Goal: Information Seeking & Learning: Learn about a topic

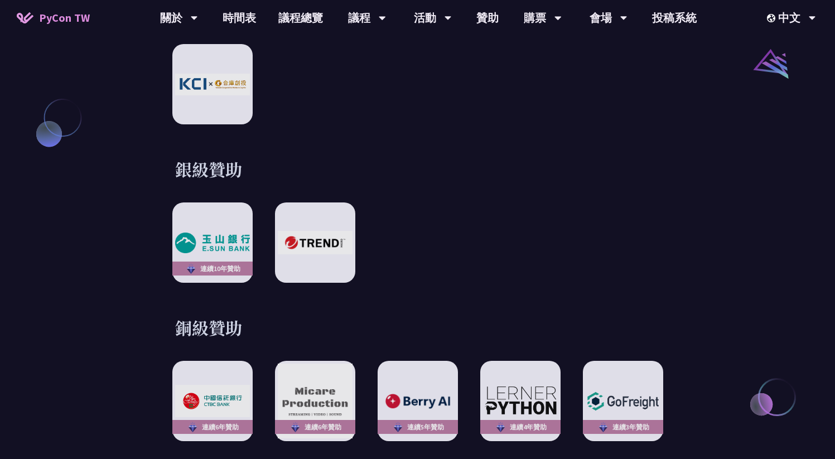
scroll to position [1348, 0]
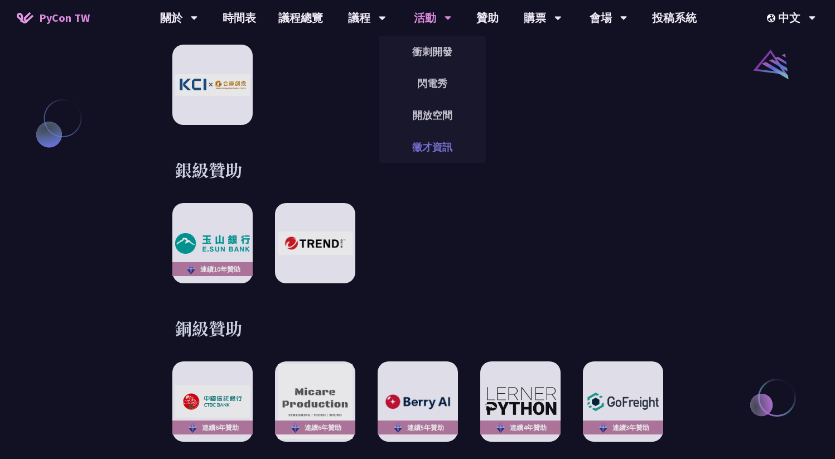
click at [417, 134] on link "徵才資訊" at bounding box center [432, 147] width 107 height 26
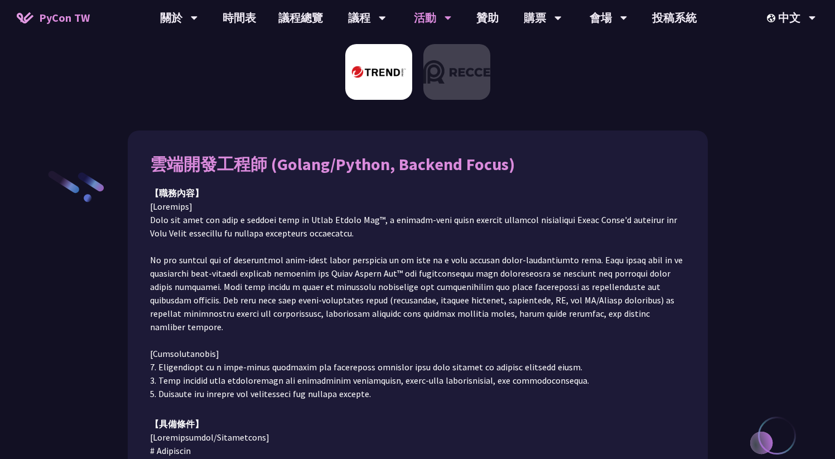
scroll to position [99, 0]
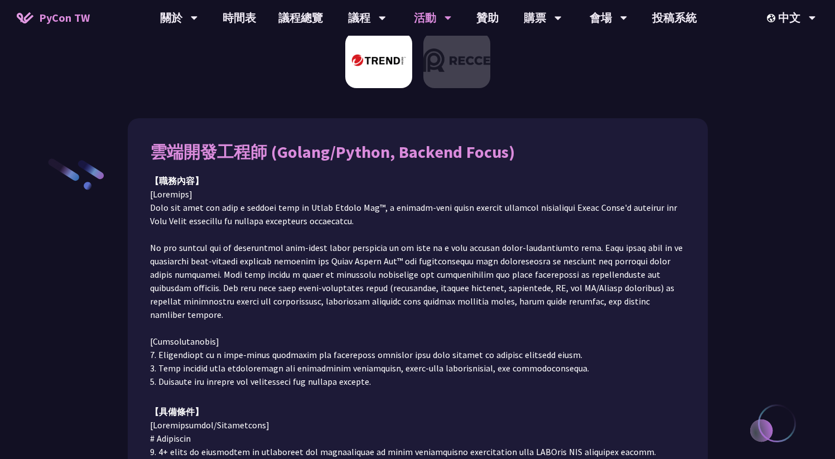
click at [288, 237] on p at bounding box center [418, 287] width 536 height 201
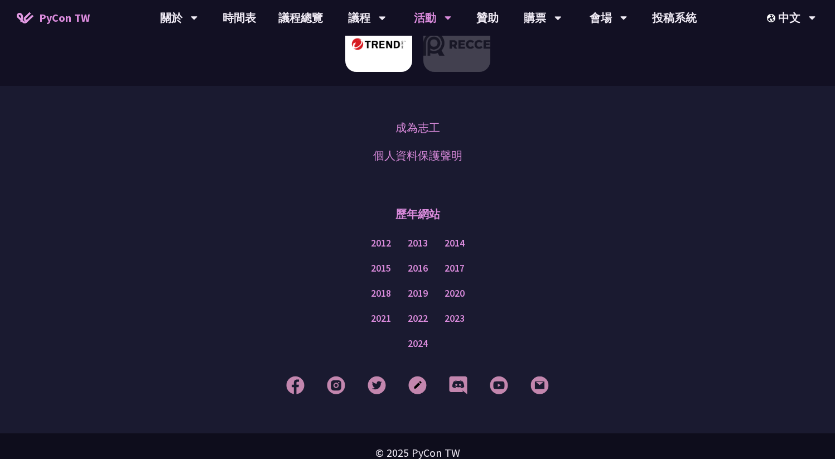
scroll to position [0, 0]
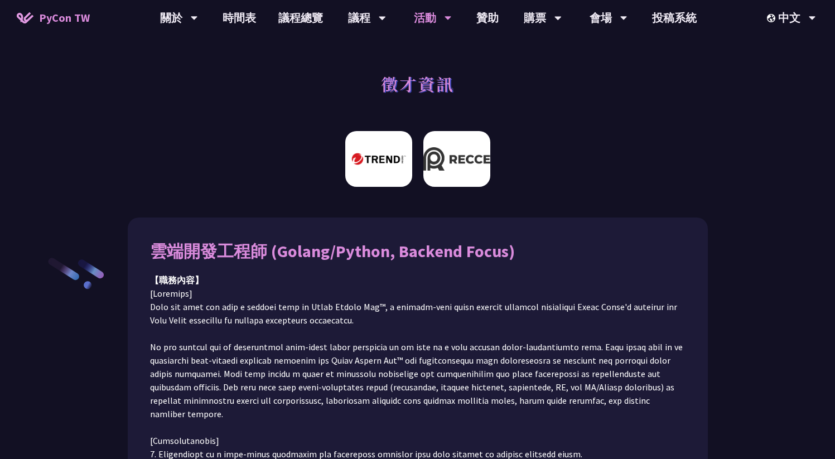
click at [448, 166] on img at bounding box center [457, 159] width 67 height 56
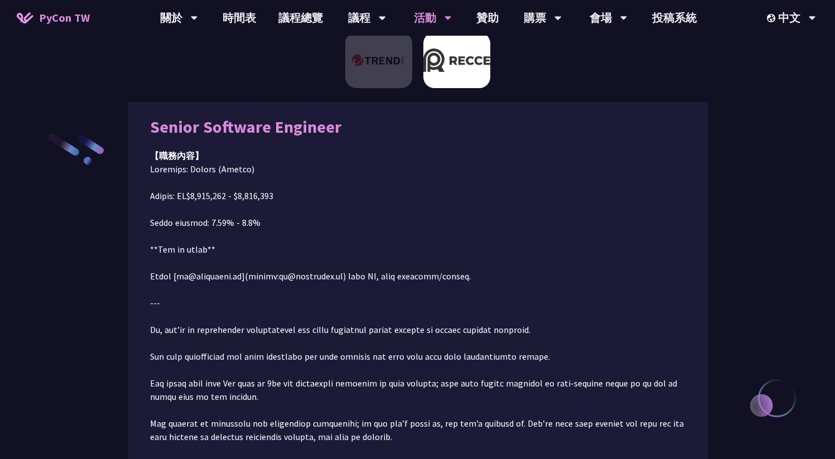
scroll to position [126, 0]
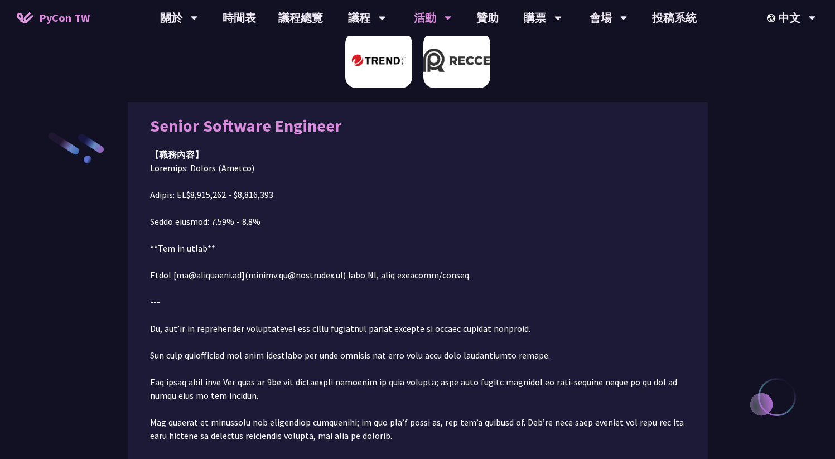
click at [398, 85] on img at bounding box center [378, 60] width 67 height 56
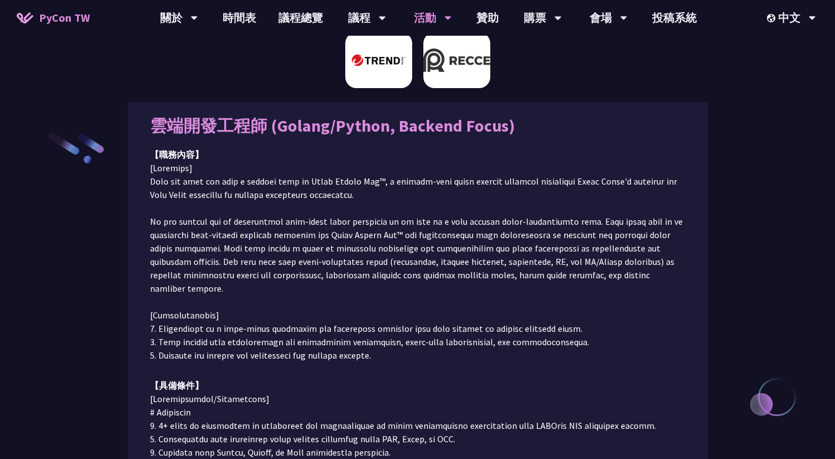
click at [481, 83] on img at bounding box center [457, 60] width 67 height 56
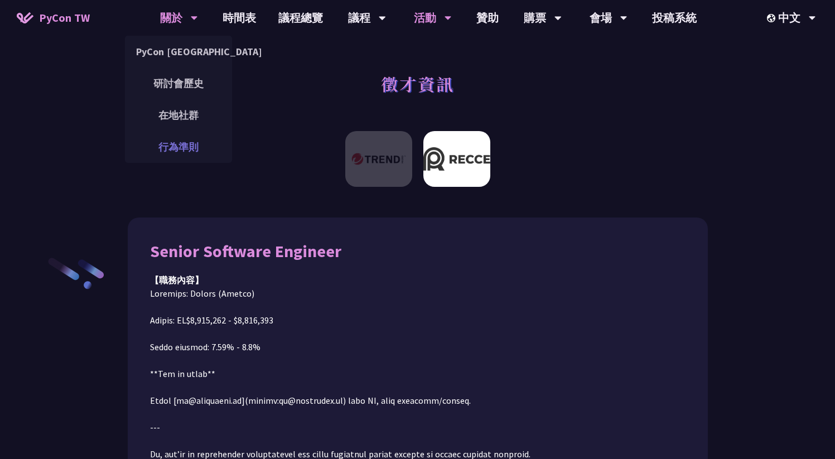
click at [163, 155] on link "行為準則" at bounding box center [178, 147] width 107 height 26
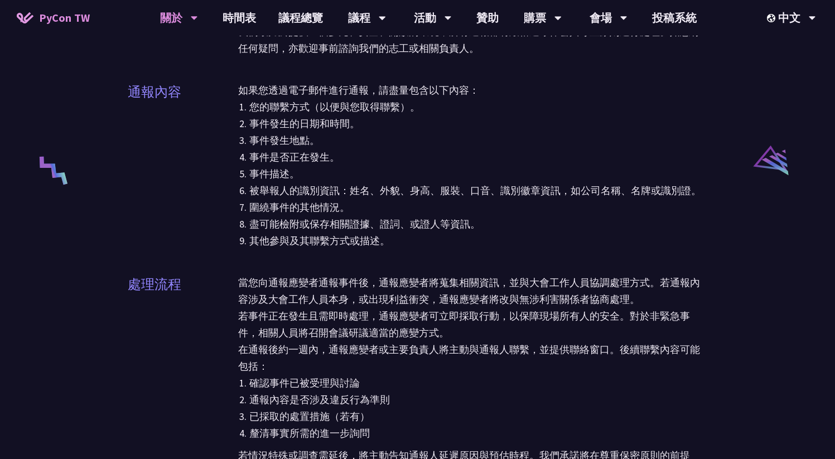
scroll to position [1773, 0]
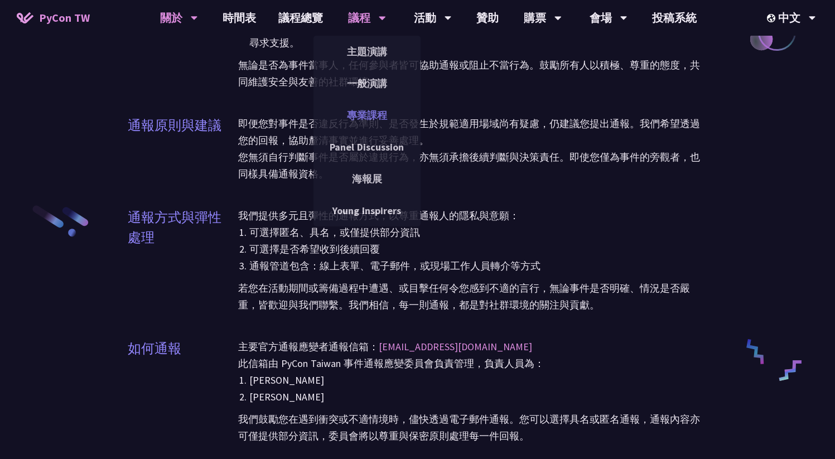
click at [368, 112] on link "專業課程" at bounding box center [367, 115] width 107 height 26
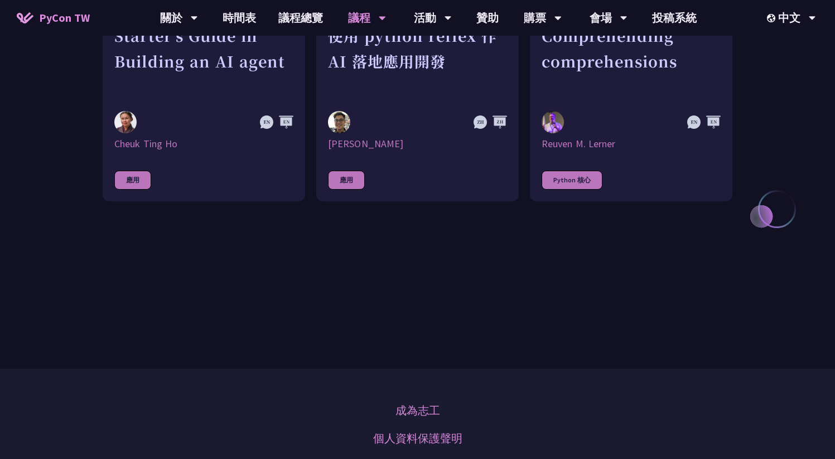
scroll to position [355, 0]
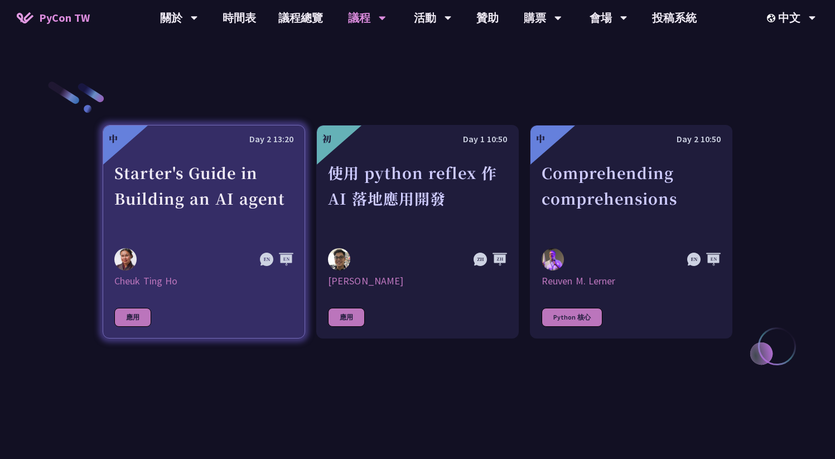
click at [218, 225] on div "Starter's Guide in Building an AI agent" at bounding box center [203, 198] width 179 height 77
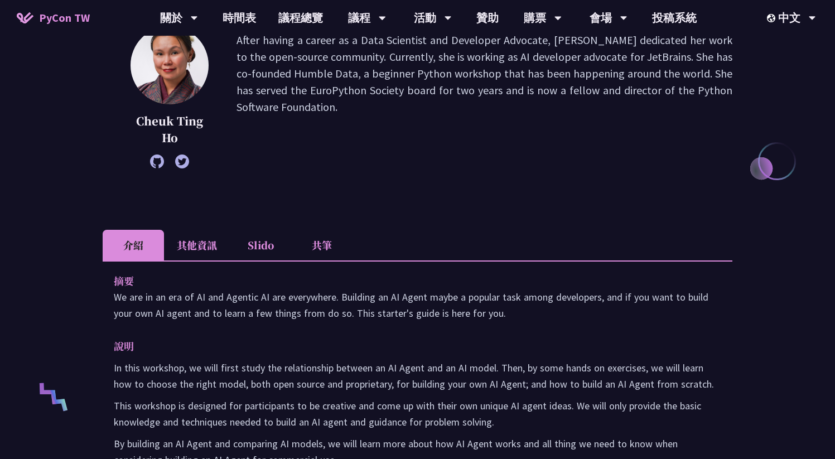
scroll to position [211, 0]
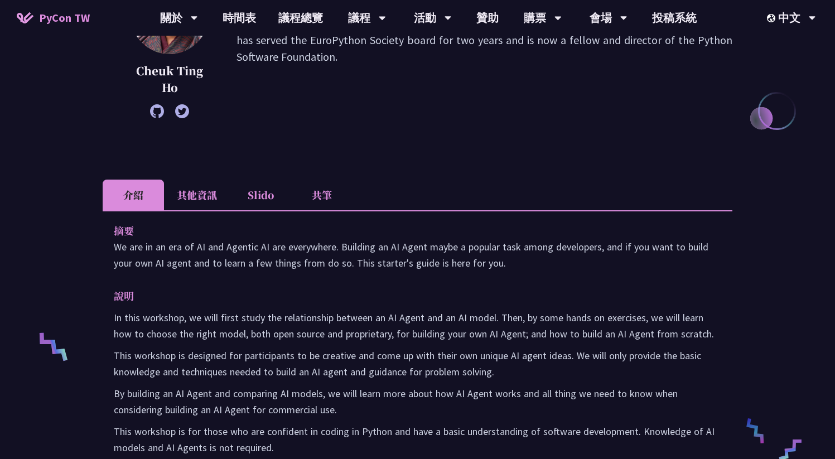
click at [210, 198] on li "其他資訊" at bounding box center [197, 195] width 66 height 31
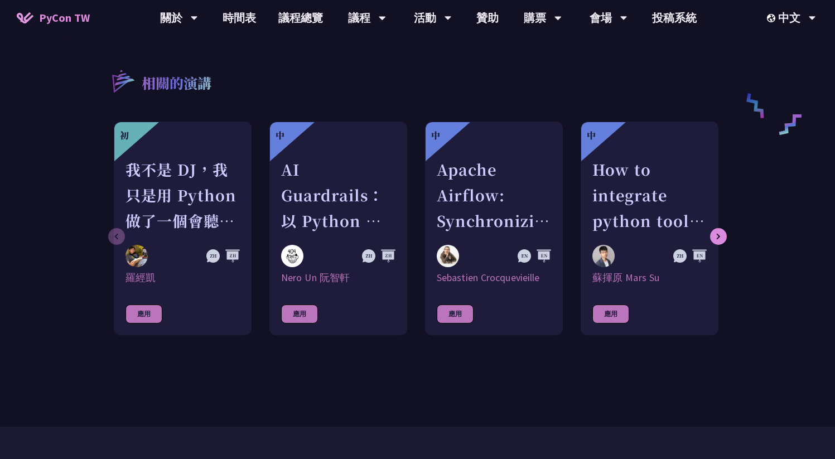
scroll to position [559, 0]
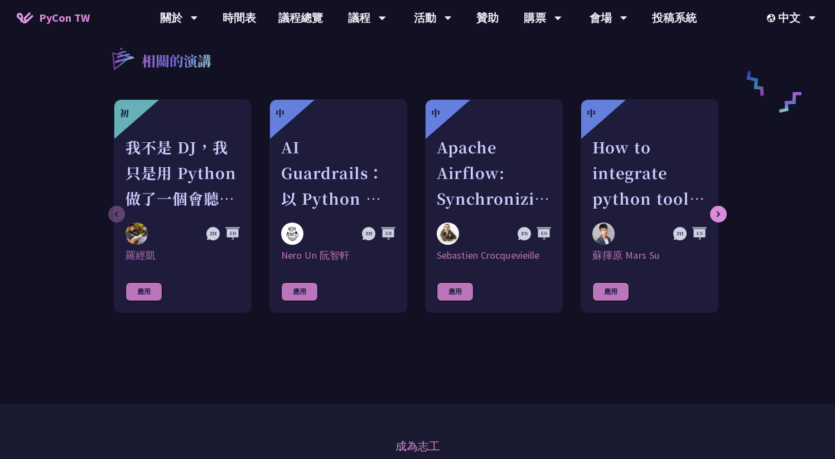
scroll to position [355, 0]
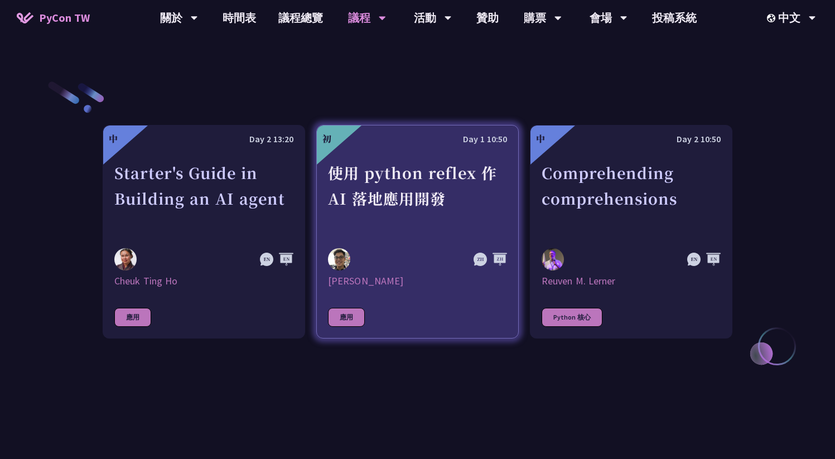
click at [428, 194] on div "使用 python reflex 作 AI 落地應用開發" at bounding box center [417, 198] width 179 height 77
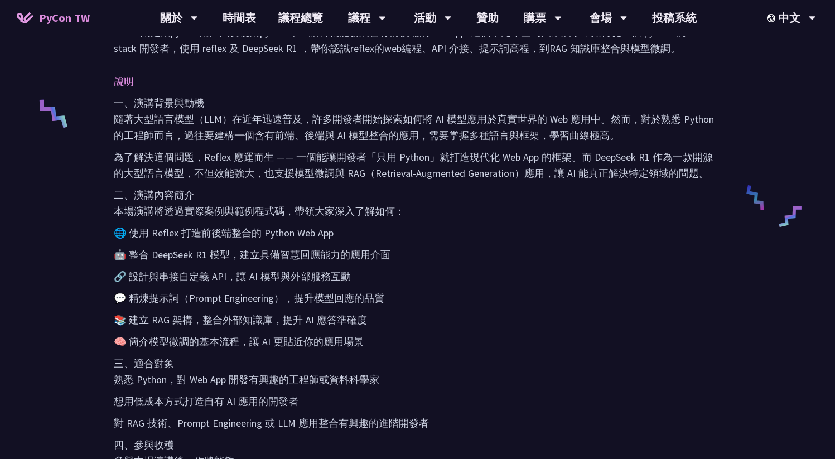
scroll to position [465, 0]
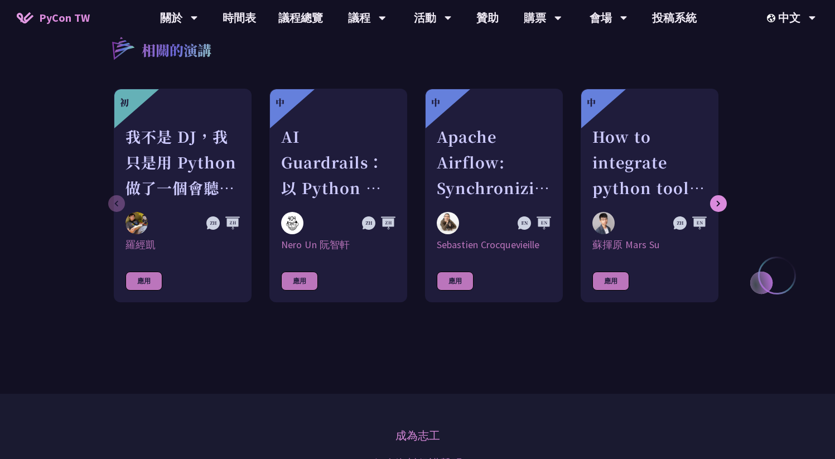
scroll to position [355, 0]
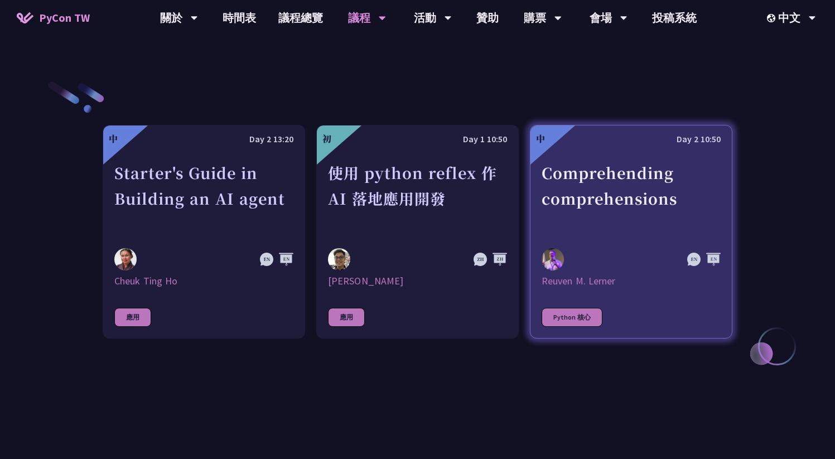
click at [622, 172] on div "Comprehending comprehensions" at bounding box center [631, 198] width 179 height 77
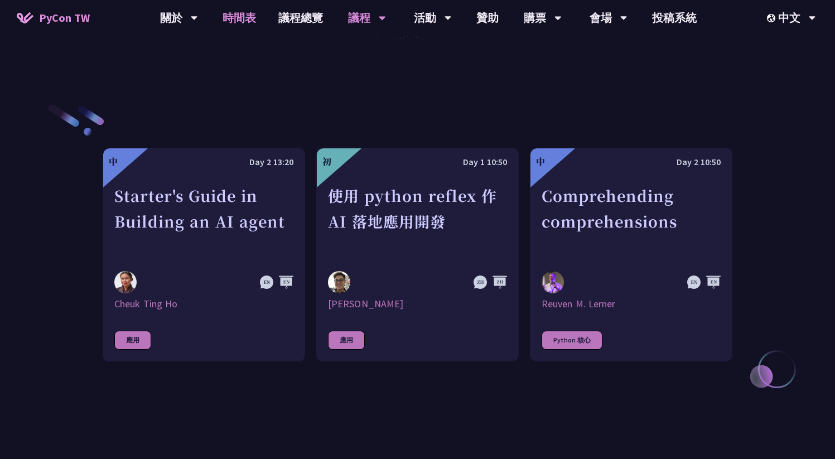
scroll to position [330, 0]
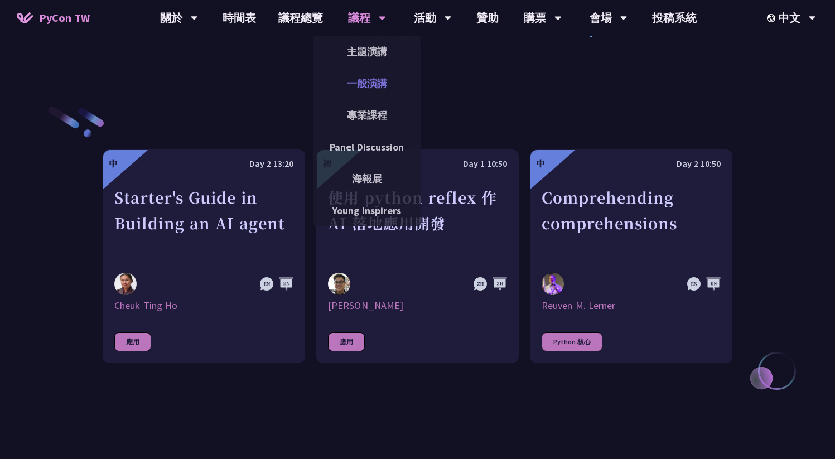
click at [364, 78] on link "一般演講" at bounding box center [367, 83] width 107 height 26
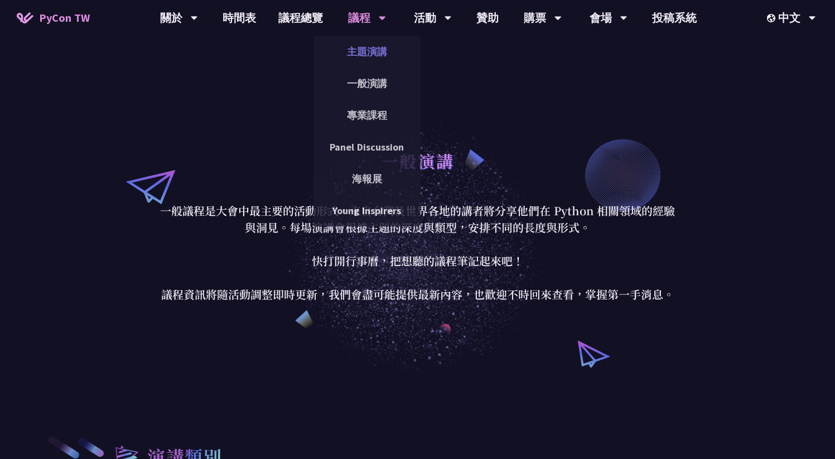
click at [371, 46] on link "主題演講" at bounding box center [367, 52] width 107 height 26
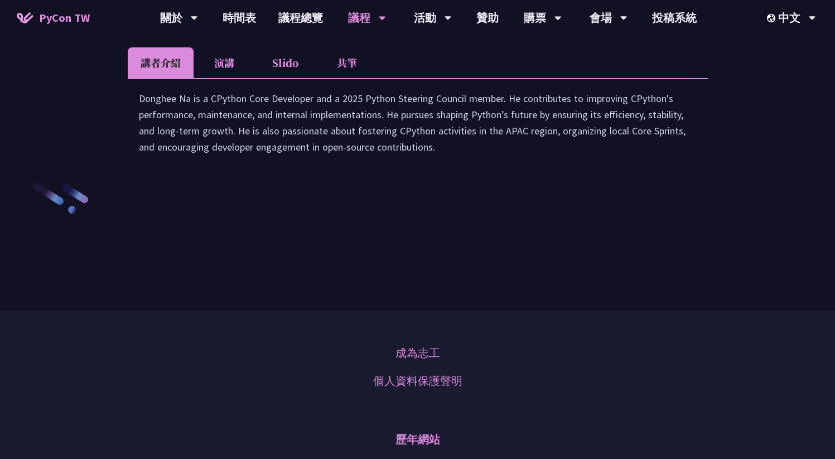
scroll to position [1628, 0]
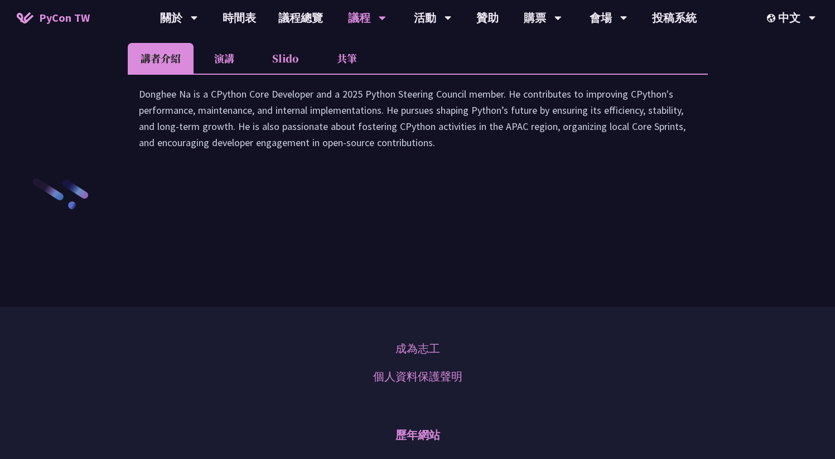
click at [218, 74] on li "演講" at bounding box center [224, 58] width 61 height 31
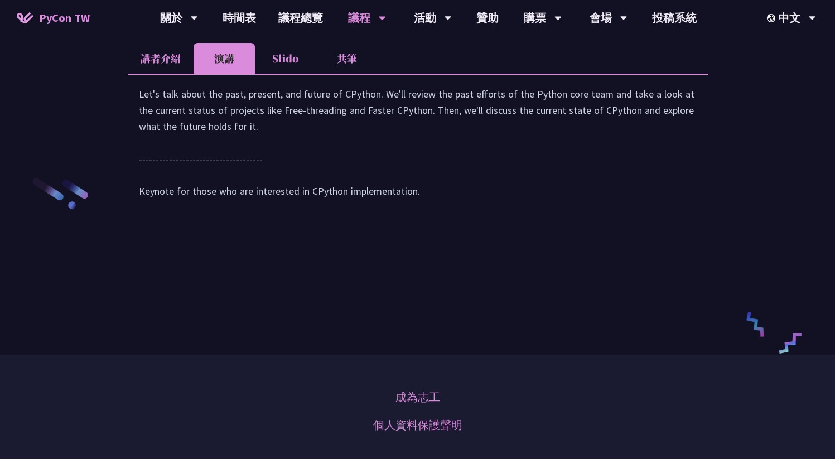
click at [268, 74] on li "Slido" at bounding box center [285, 58] width 61 height 31
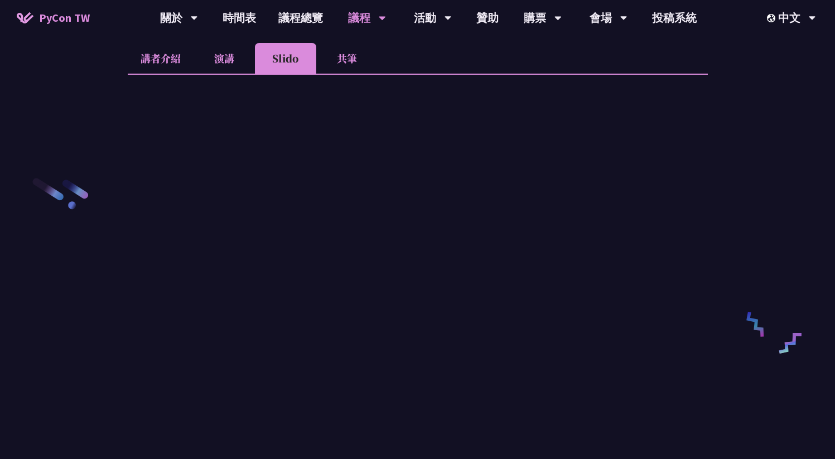
click at [343, 74] on li "共筆" at bounding box center [346, 58] width 61 height 31
click at [295, 74] on li "Slido" at bounding box center [285, 58] width 61 height 31
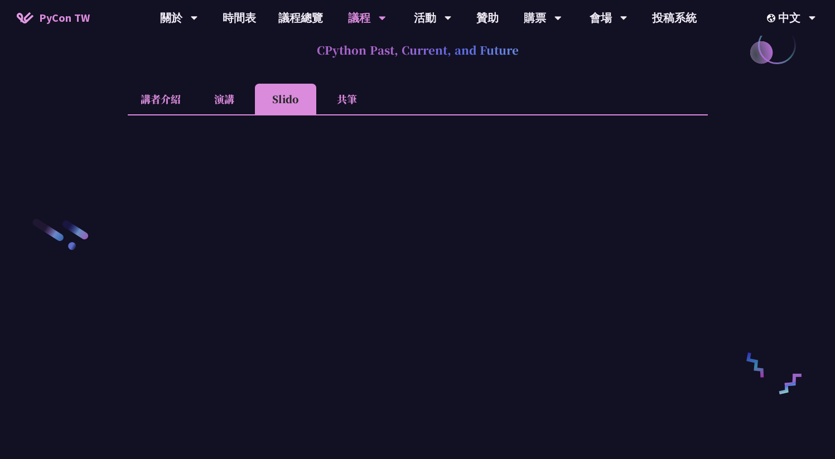
scroll to position [1569, 0]
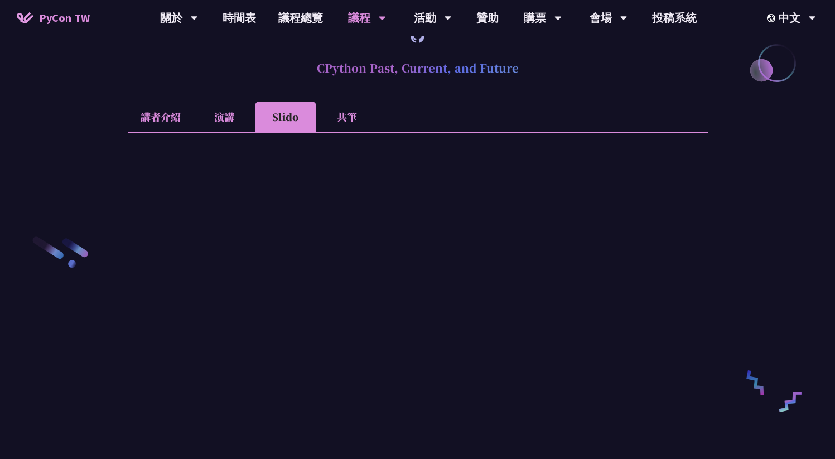
click at [353, 132] on li "共筆" at bounding box center [346, 117] width 61 height 31
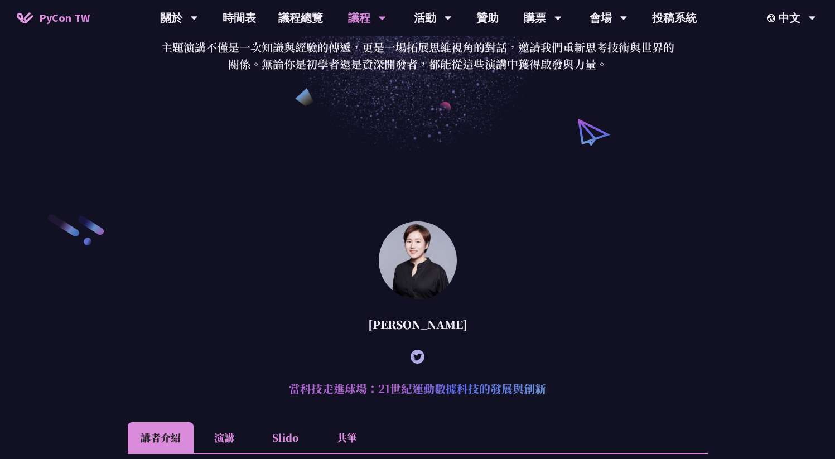
scroll to position [0, 0]
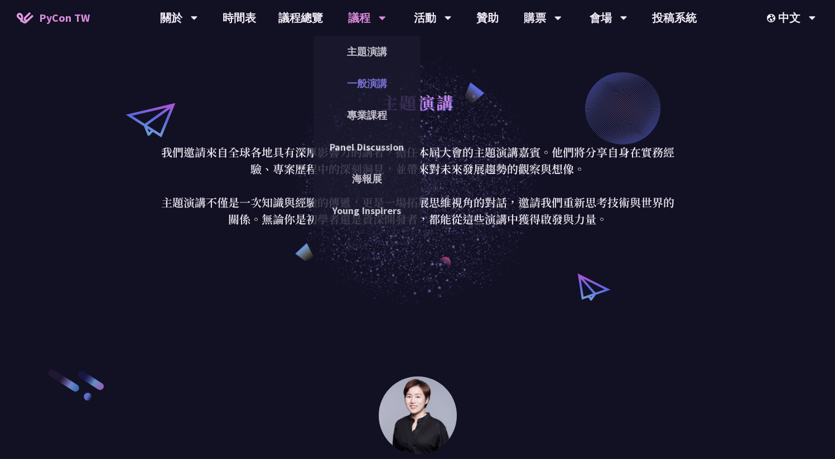
click at [369, 79] on link "一般演講" at bounding box center [367, 83] width 107 height 26
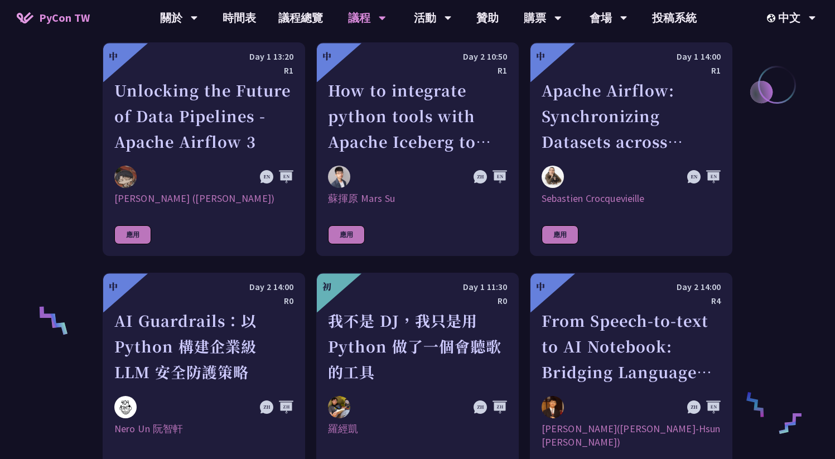
scroll to position [613, 0]
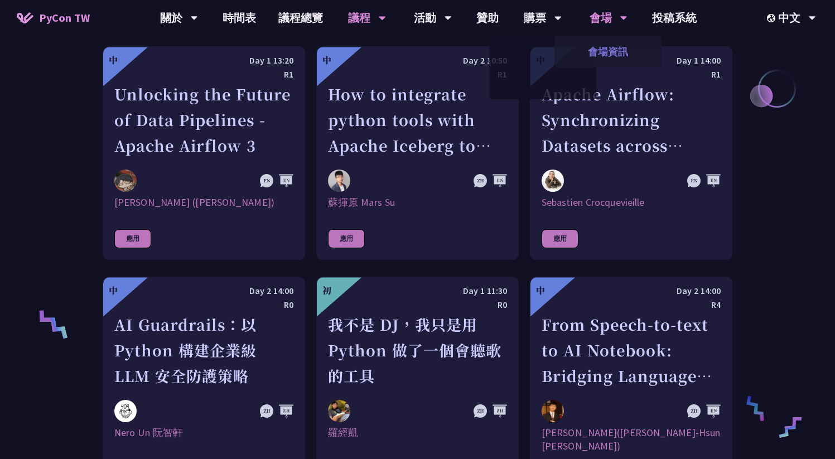
click at [612, 46] on link "會場資訊" at bounding box center [608, 52] width 107 height 26
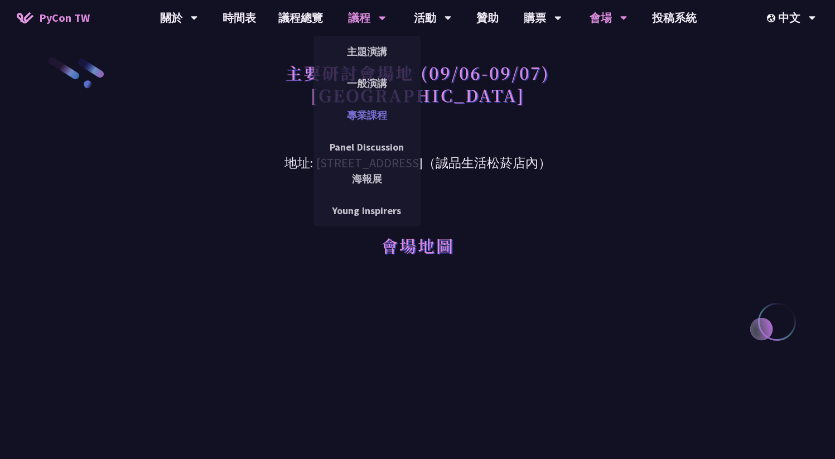
click at [368, 116] on link "專業課程" at bounding box center [367, 115] width 107 height 26
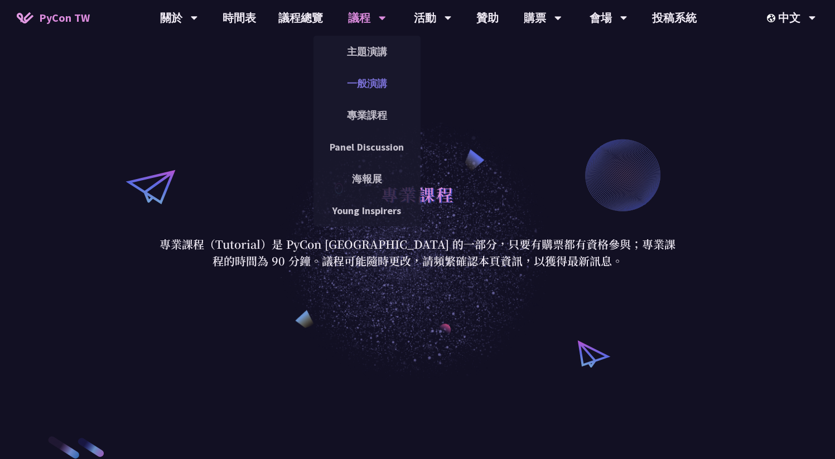
click at [367, 75] on link "一般演講" at bounding box center [367, 83] width 107 height 26
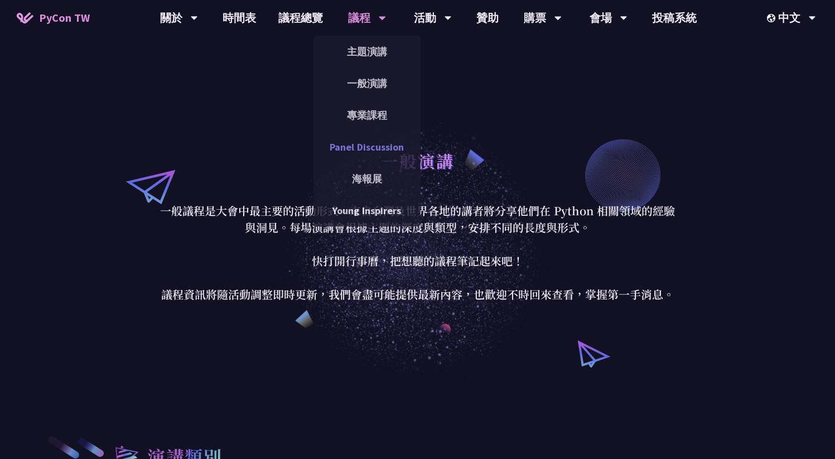
click at [368, 146] on link "Panel Discussion" at bounding box center [367, 147] width 107 height 26
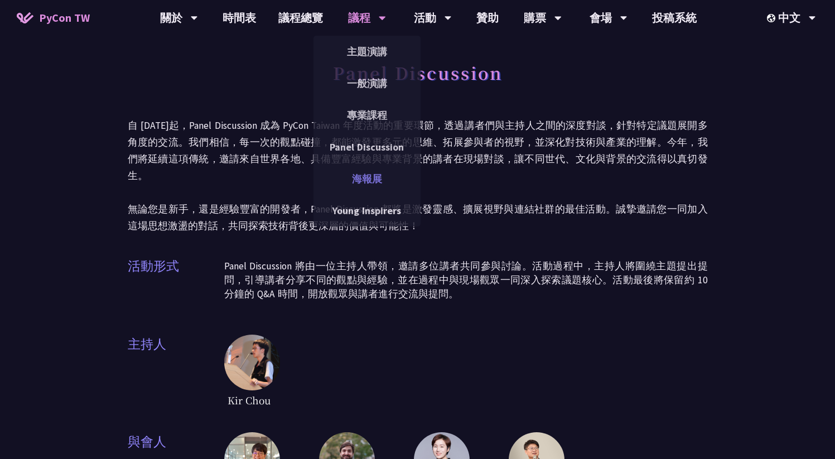
click at [347, 172] on link "海報展" at bounding box center [367, 179] width 107 height 26
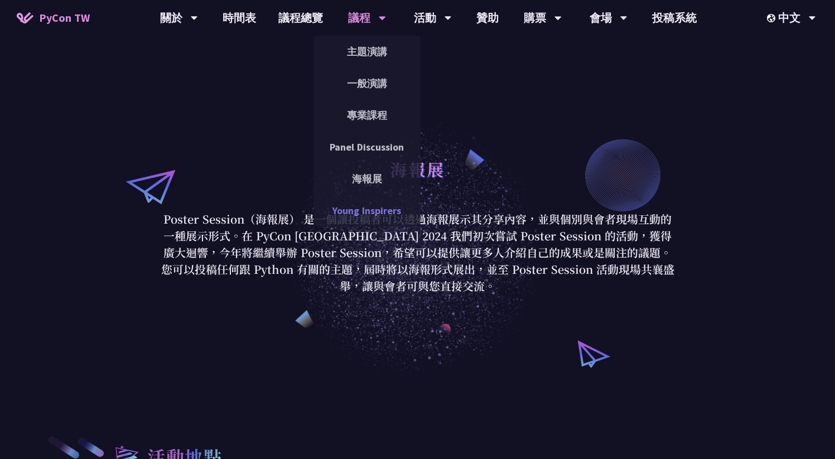
click at [365, 213] on link "Young Inspirers" at bounding box center [367, 211] width 107 height 26
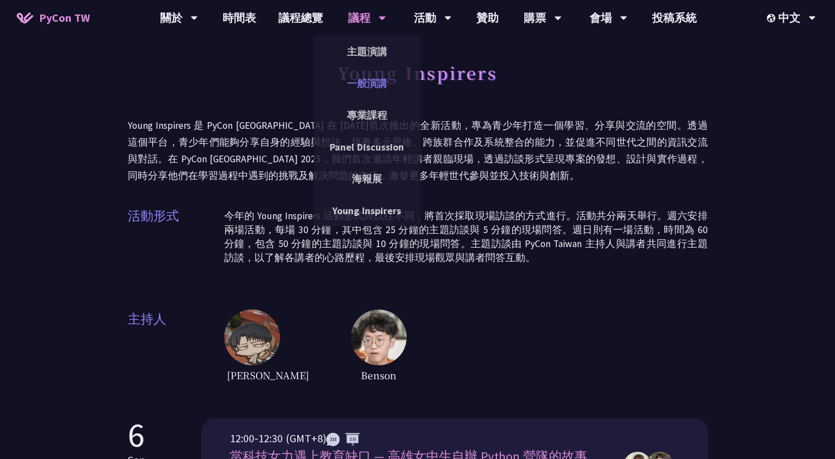
click at [365, 85] on link "一般演講" at bounding box center [367, 83] width 107 height 26
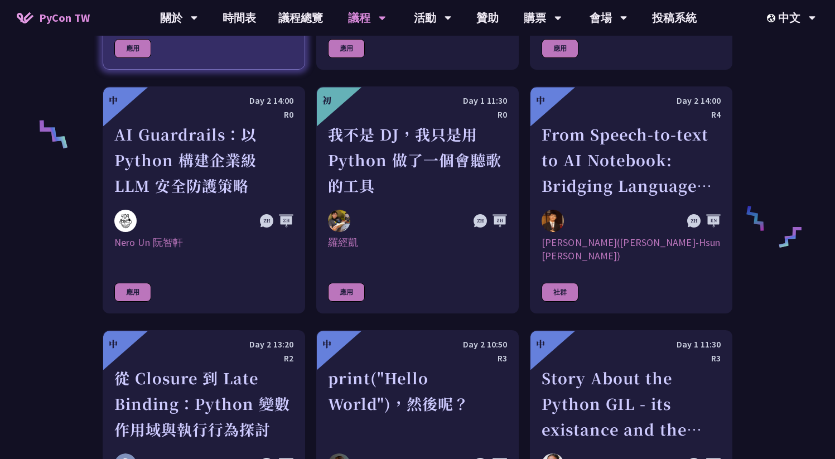
scroll to position [655, 0]
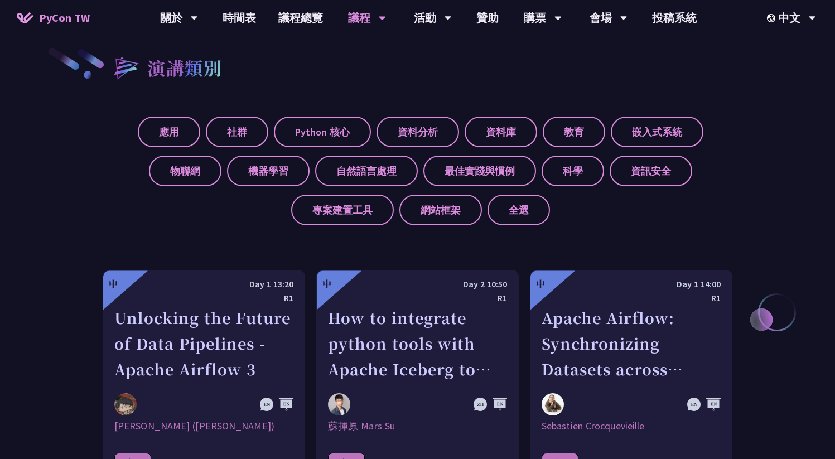
scroll to position [0, 0]
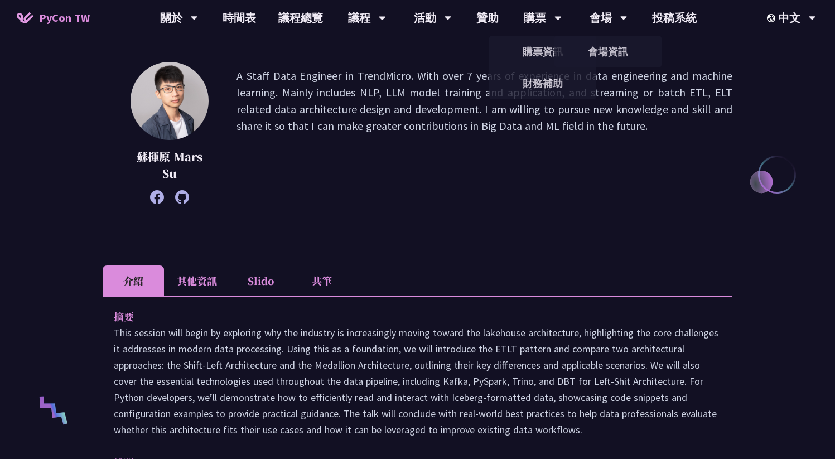
scroll to position [219, 0]
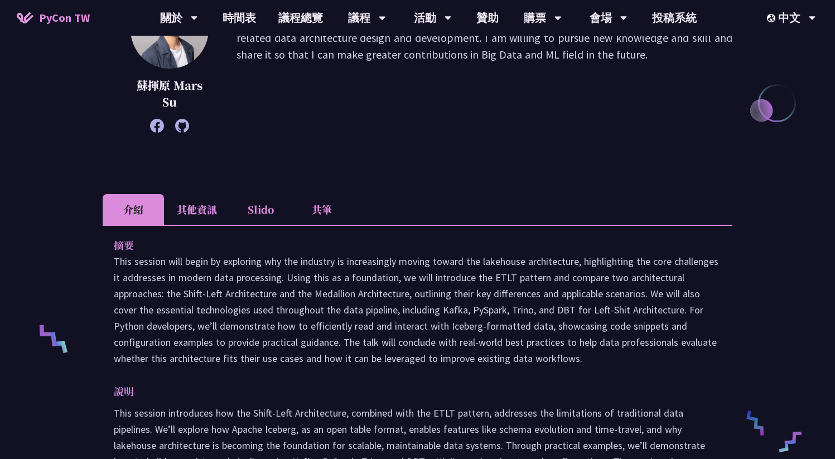
click at [188, 205] on li "其他資訊" at bounding box center [197, 209] width 66 height 31
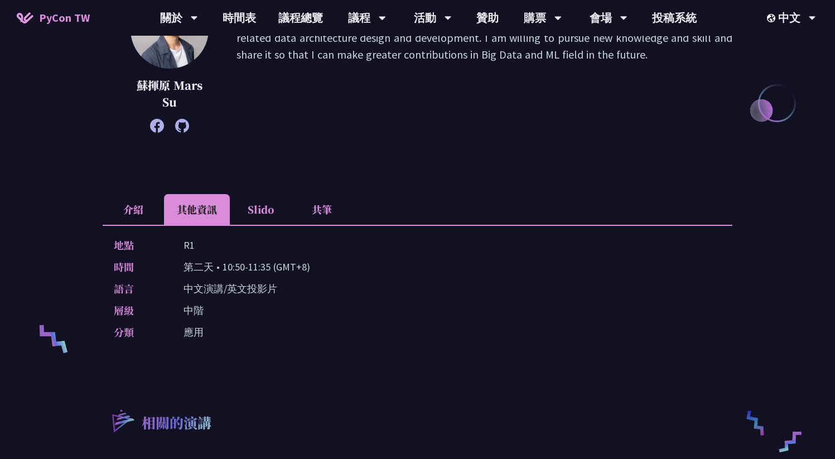
click at [137, 220] on li "介紹" at bounding box center [133, 209] width 61 height 31
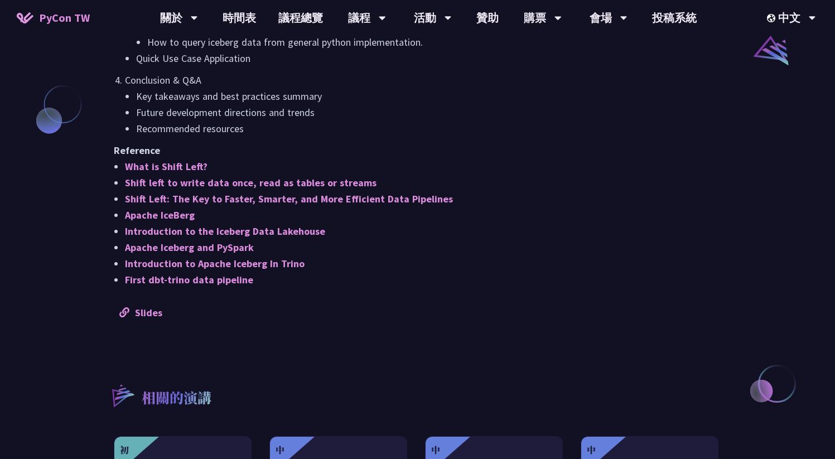
scroll to position [938, 0]
